Goal: Task Accomplishment & Management: Use online tool/utility

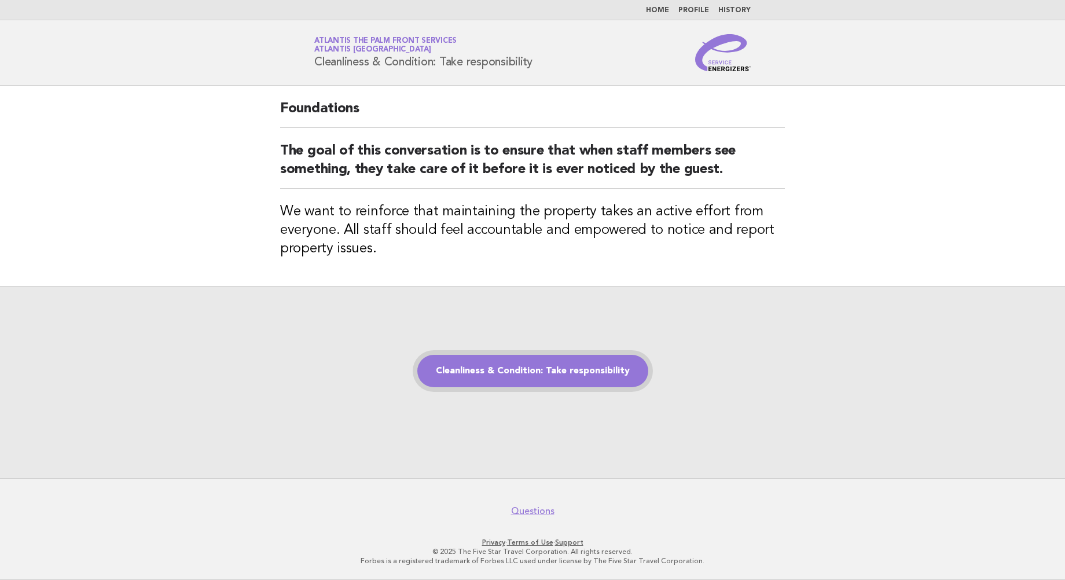
click at [549, 374] on link "Cleanliness & Condition: Take responsibility" at bounding box center [532, 371] width 231 height 32
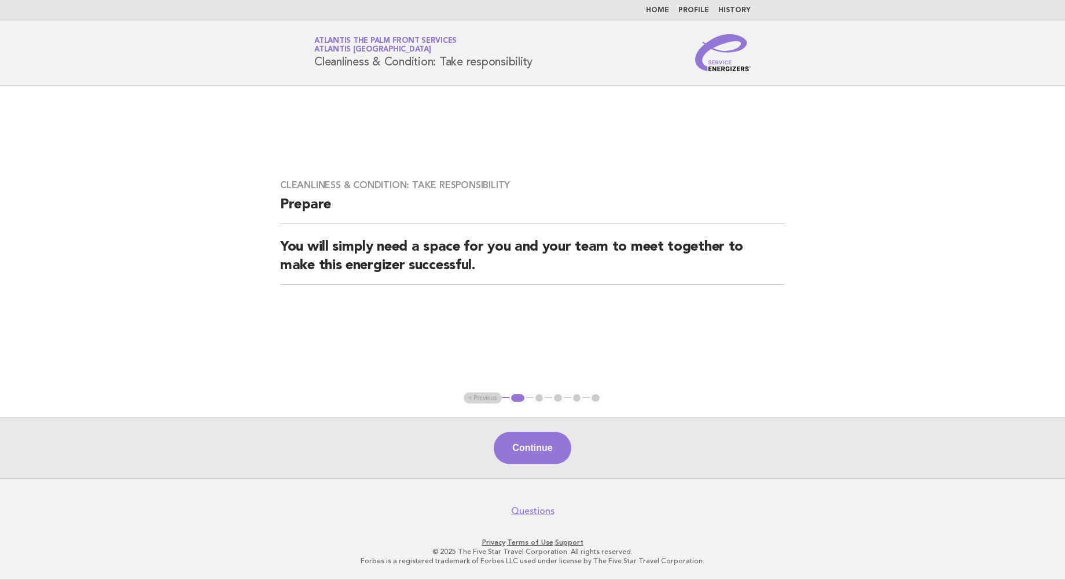
click at [519, 460] on button "Continue" at bounding box center [532, 448] width 77 height 32
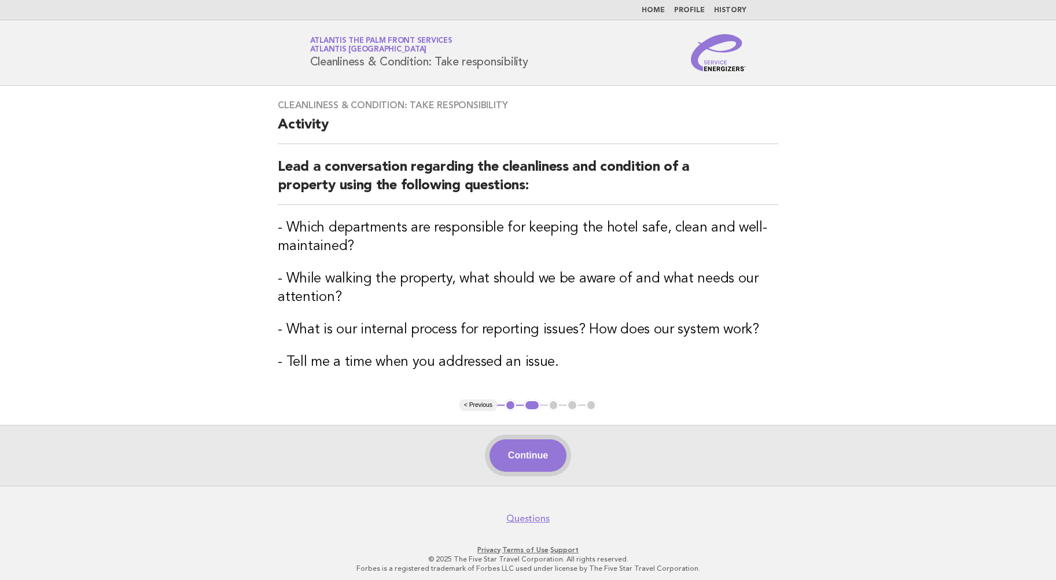
click at [530, 456] on button "Continue" at bounding box center [528, 455] width 77 height 32
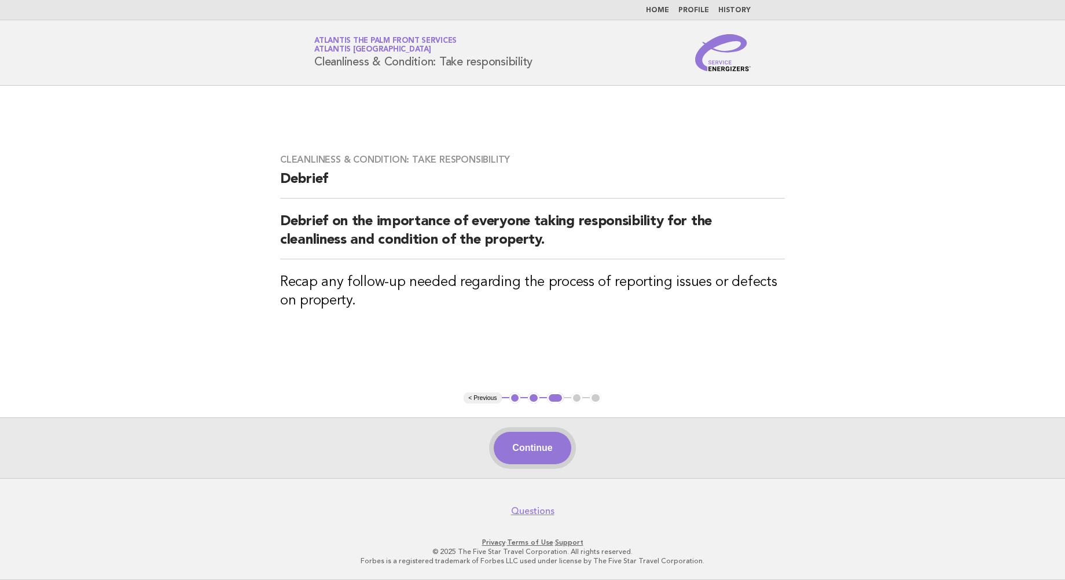
click at [548, 439] on button "Continue" at bounding box center [532, 448] width 77 height 32
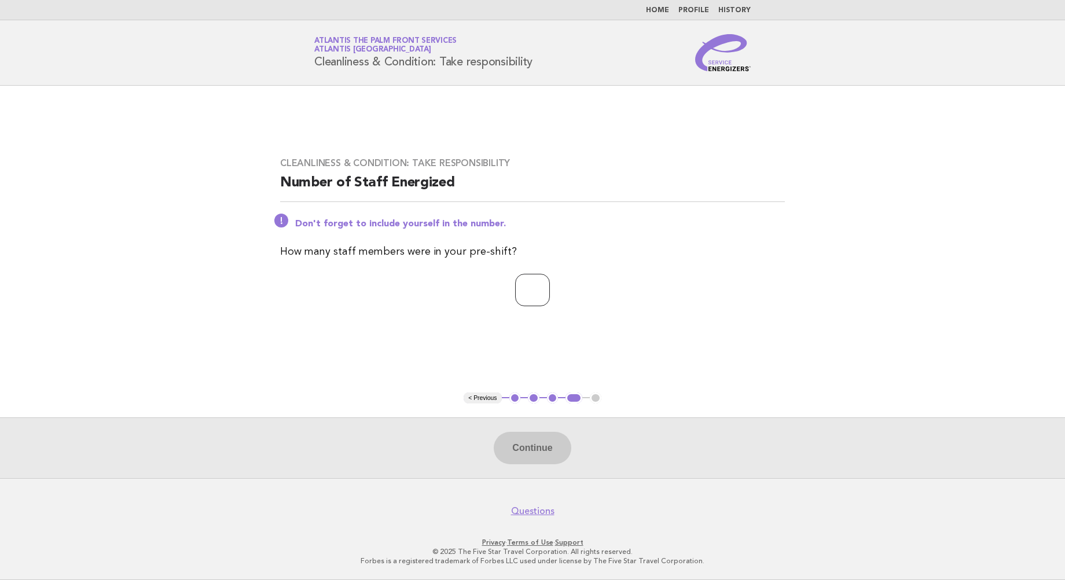
click at [515, 291] on input "number" at bounding box center [532, 290] width 35 height 32
type input "*"
click at [542, 449] on button "Continue" at bounding box center [532, 448] width 77 height 32
